Goal: Task Accomplishment & Management: Complete application form

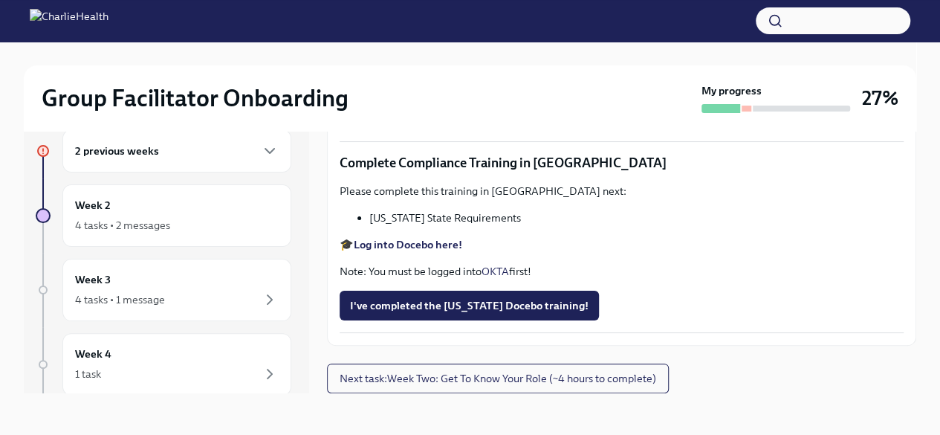
scroll to position [3056, 0]
click at [566, 122] on span "Upload [US_STATE] Mandated Reporter Certificate" at bounding box center [483, 114] width 266 height 15
click at [0, 0] on input "Upload [US_STATE] Mandated Reporter Certificate" at bounding box center [0, 0] width 0 height 0
click at [798, 103] on button "Zoom image" at bounding box center [622, 103] width 564 height 0
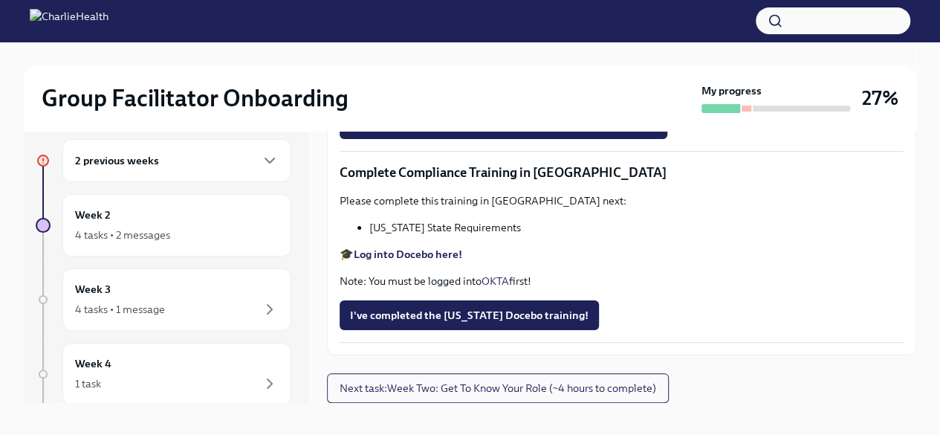
scroll to position [3046, 0]
click at [549, 132] on span "CertificateofCompletion [US_STATE] [MEDICAL_DATA].pdf" at bounding box center [503, 124] width 307 height 15
click at [0, 0] on input "CertificateofCompletion [US_STATE] [MEDICAL_DATA].pdf" at bounding box center [0, 0] width 0 height 0
click at [425, 261] on strong "Log into Docebo here!" at bounding box center [408, 254] width 109 height 13
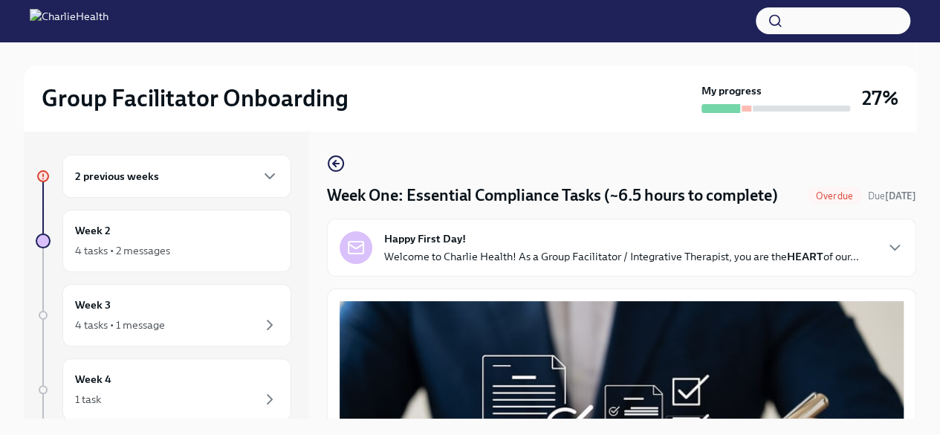
scroll to position [25, 0]
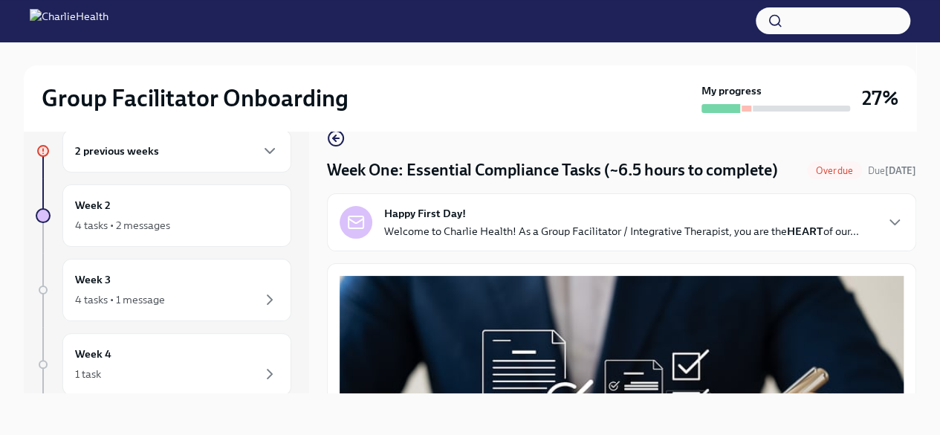
click at [807, 176] on span "Overdue" at bounding box center [834, 170] width 55 height 11
click at [601, 172] on h4 "Week One: Essential Compliance Tasks (~6.5 hours to complete)" at bounding box center [552, 170] width 451 height 22
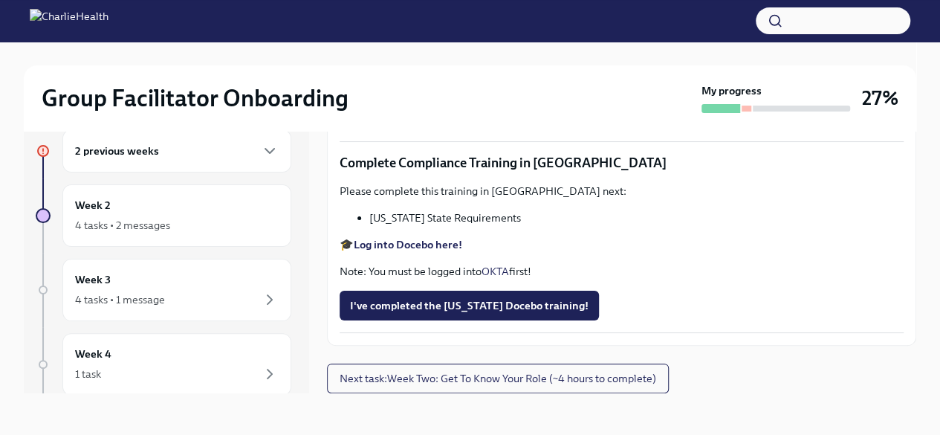
scroll to position [3255, 0]
